Goal: Task Accomplishment & Management: Manage account settings

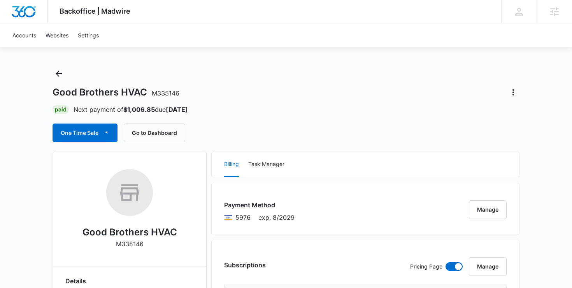
scroll to position [5, 0]
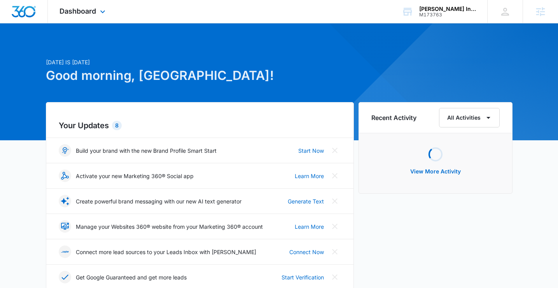
click at [109, 9] on div "Dashboard Apps Reputation Websites Forms CRM Email Social POS Content Ads Intel…" at bounding box center [83, 11] width 71 height 23
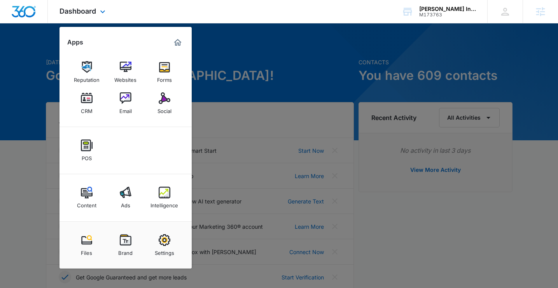
click at [169, 118] on div "Reputation Websites Forms CRM Email Social" at bounding box center [126, 88] width 132 height 78
click at [166, 111] on div "Social" at bounding box center [165, 109] width 14 height 10
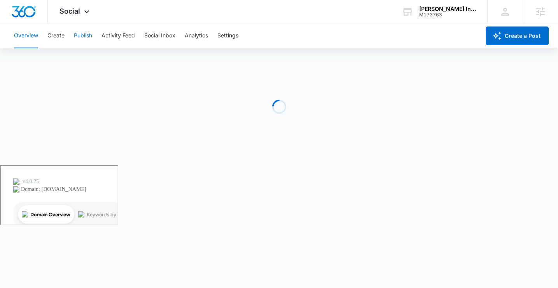
click at [88, 35] on button "Publish" at bounding box center [83, 35] width 18 height 25
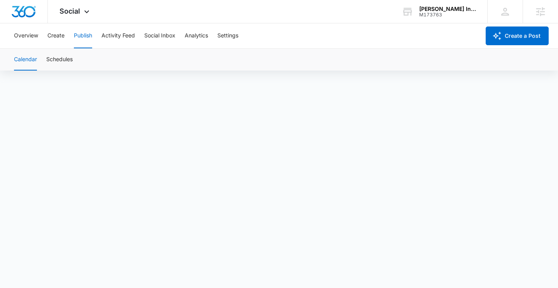
scroll to position [5, 0]
click at [50, 40] on button "Create" at bounding box center [55, 35] width 17 height 25
click at [75, 40] on button "Publish" at bounding box center [83, 35] width 18 height 25
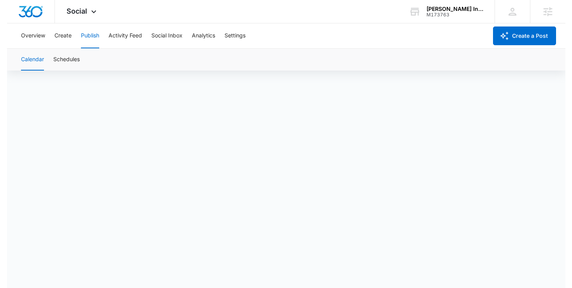
scroll to position [5, 0]
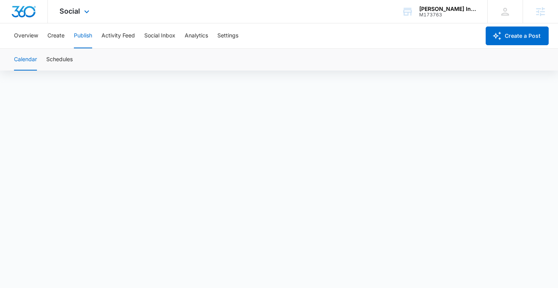
click at [79, 6] on div "Social Apps Reputation Websites Forms CRM Email Social POS Content Ads Intellig…" at bounding box center [75, 11] width 55 height 23
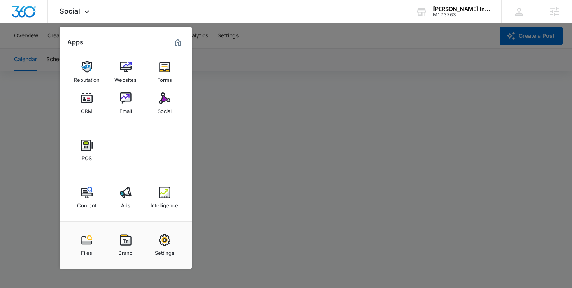
click at [328, 95] on div at bounding box center [286, 144] width 572 height 288
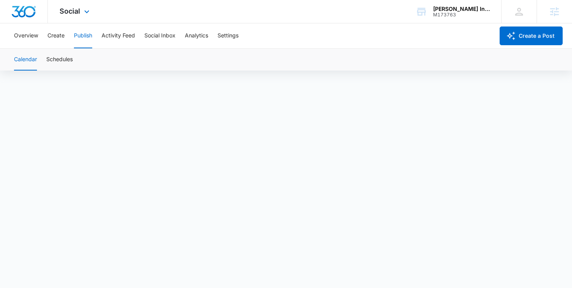
click at [93, 16] on div "Social Apps Reputation Websites Forms CRM Email Social POS Content Ads Intellig…" at bounding box center [75, 11] width 55 height 23
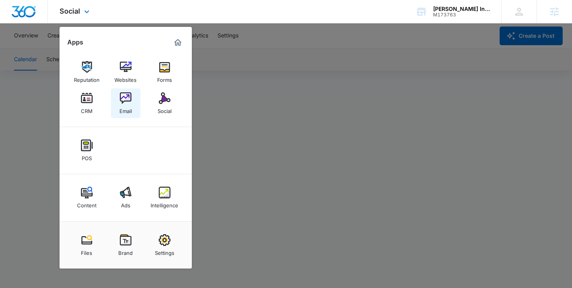
click at [128, 102] on img at bounding box center [126, 98] width 12 height 12
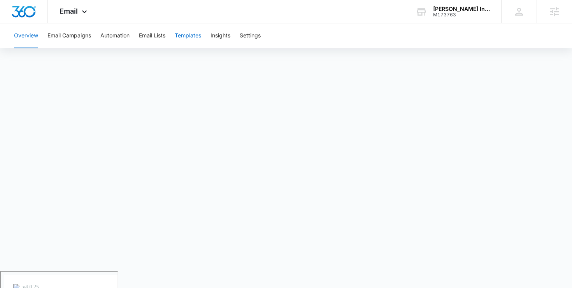
click at [181, 36] on button "Templates" at bounding box center [188, 35] width 26 height 25
click at [439, 15] on div "M173763" at bounding box center [461, 14] width 57 height 5
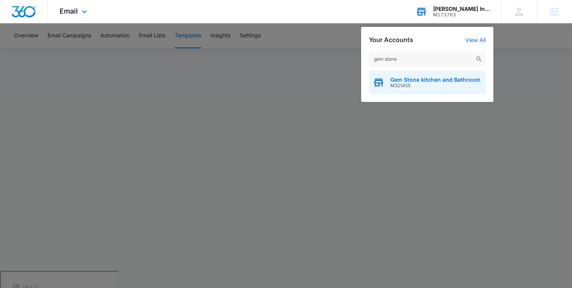
type input "gem stone"
click at [422, 79] on span "Gem Stone kitchen and Bathroom" at bounding box center [435, 80] width 90 height 6
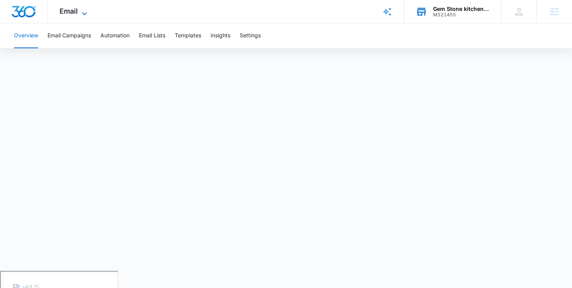
click at [82, 14] on icon at bounding box center [84, 13] width 9 height 9
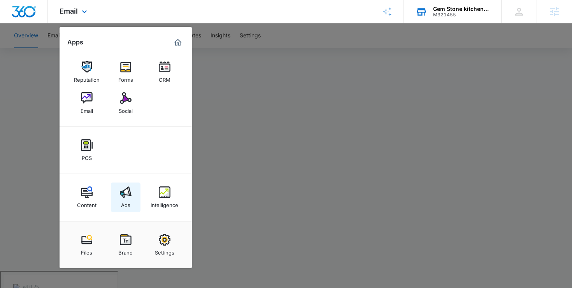
click at [135, 188] on link "Ads" at bounding box center [126, 198] width 30 height 30
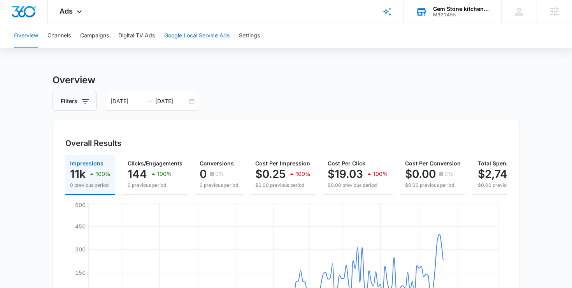
click at [199, 39] on button "Google Local Service Ads" at bounding box center [196, 35] width 65 height 25
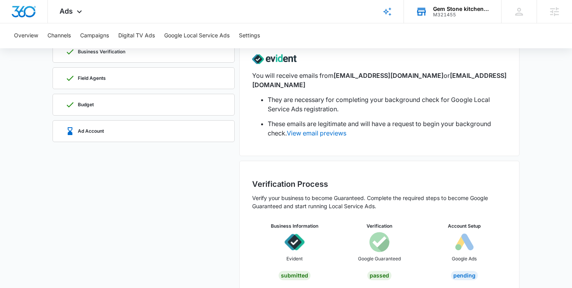
scroll to position [81, 0]
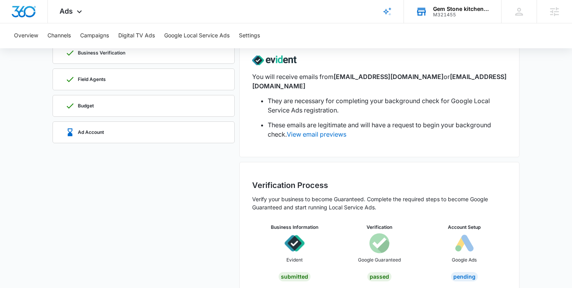
click at [458, 14] on div "M321455" at bounding box center [461, 14] width 57 height 5
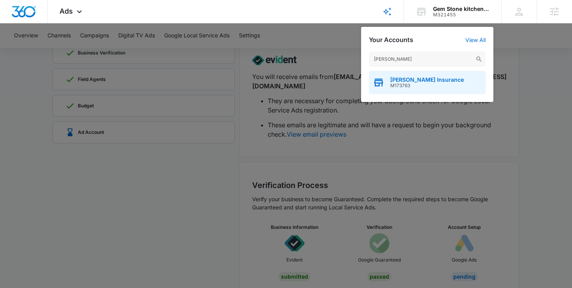
type input "todd kn"
click at [396, 81] on span "[PERSON_NAME] Insurance" at bounding box center [427, 80] width 74 height 6
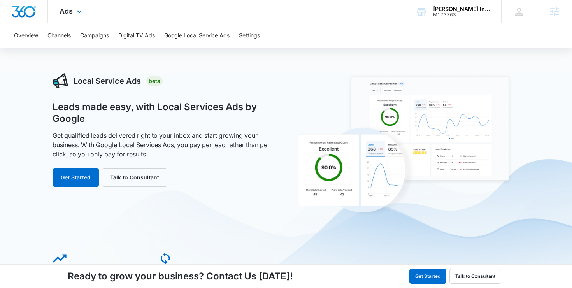
click at [58, 16] on div "Ads Apps Reputation Websites Forms CRM Email Social POS Content Ads Intelligenc…" at bounding box center [72, 11] width 48 height 23
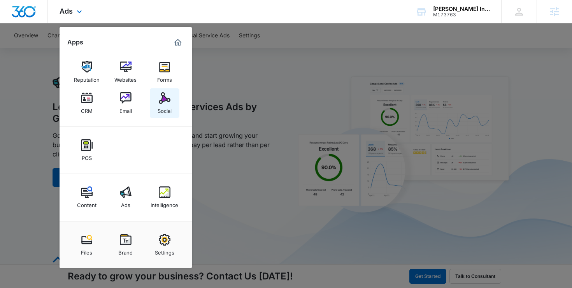
click at [160, 103] on img at bounding box center [165, 98] width 12 height 12
